Goal: Find specific page/section: Find specific page/section

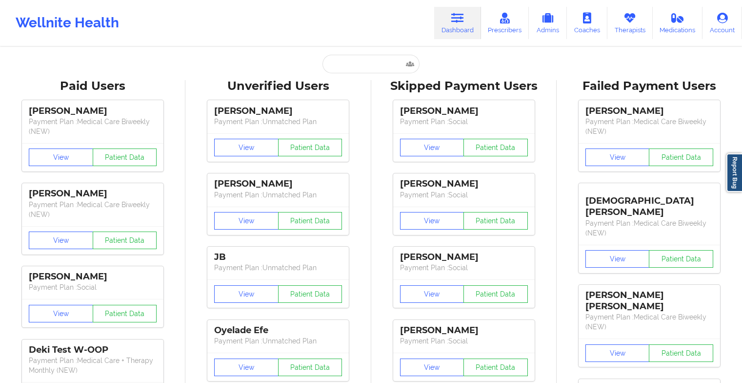
click at [350, 67] on input "text" at bounding box center [371, 64] width 97 height 19
type input "j"
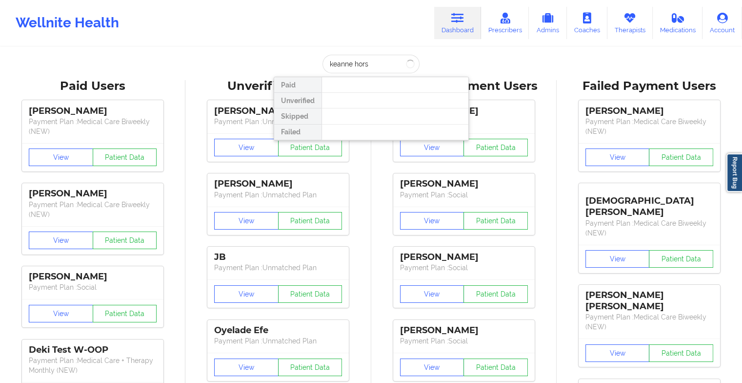
type input "keanne horsf"
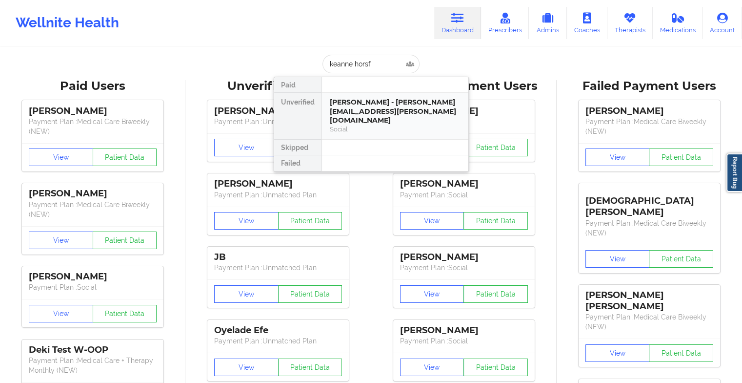
click at [403, 105] on div "[PERSON_NAME] - [PERSON_NAME][EMAIL_ADDRESS][PERSON_NAME][DOMAIN_NAME]" at bounding box center [395, 111] width 131 height 27
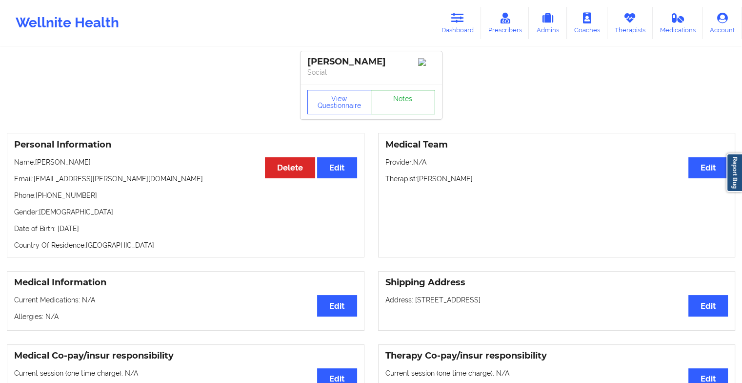
click at [398, 92] on link "Notes" at bounding box center [403, 102] width 64 height 24
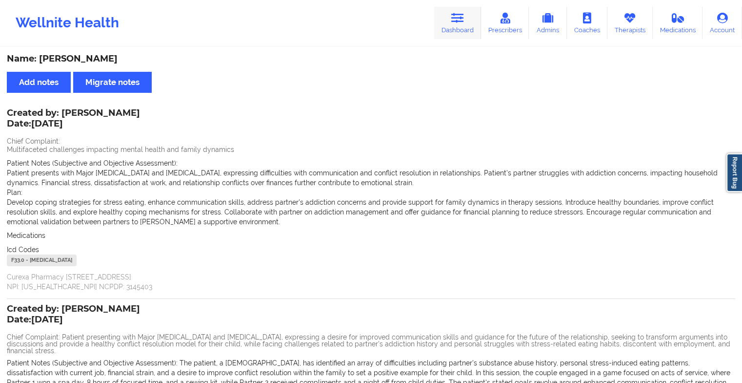
click at [457, 31] on link "Dashboard" at bounding box center [457, 23] width 47 height 32
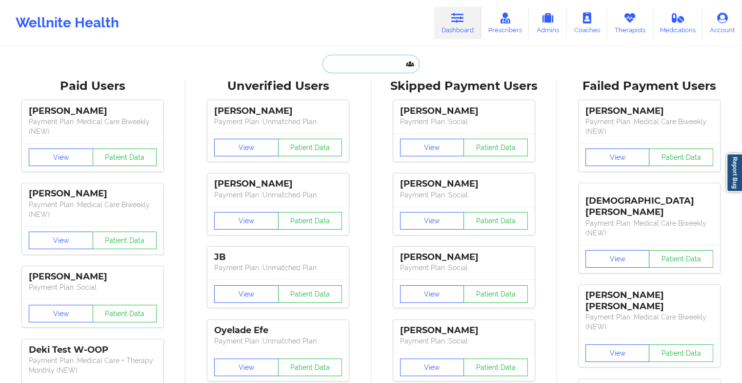
click at [356, 65] on input "text" at bounding box center [371, 64] width 97 height 19
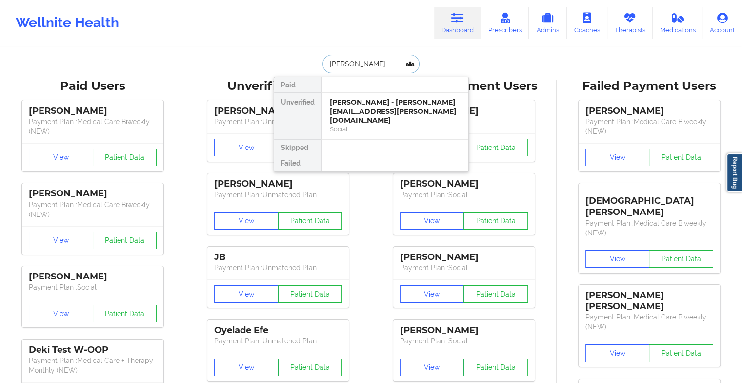
type input "[PERSON_NAME]"
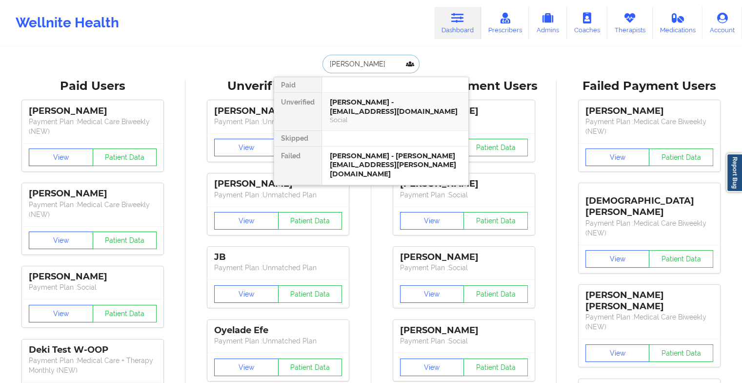
click at [382, 105] on div "[PERSON_NAME] - [EMAIL_ADDRESS][DOMAIN_NAME]" at bounding box center [395, 107] width 131 height 18
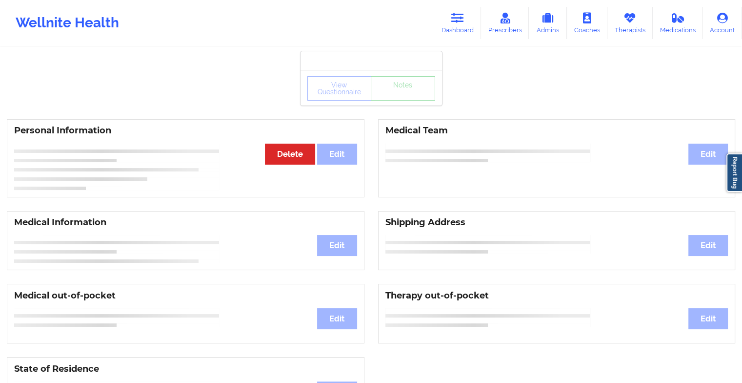
click at [403, 98] on div "View Questionnaire Notes" at bounding box center [372, 88] width 128 height 24
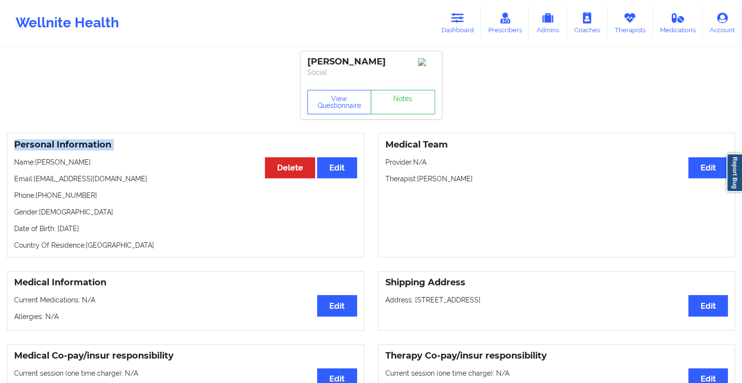
click at [403, 98] on div "View Questionnaire Notes" at bounding box center [372, 102] width 128 height 24
click at [403, 98] on link "Notes" at bounding box center [403, 102] width 64 height 24
